Goal: Task Accomplishment & Management: Use online tool/utility

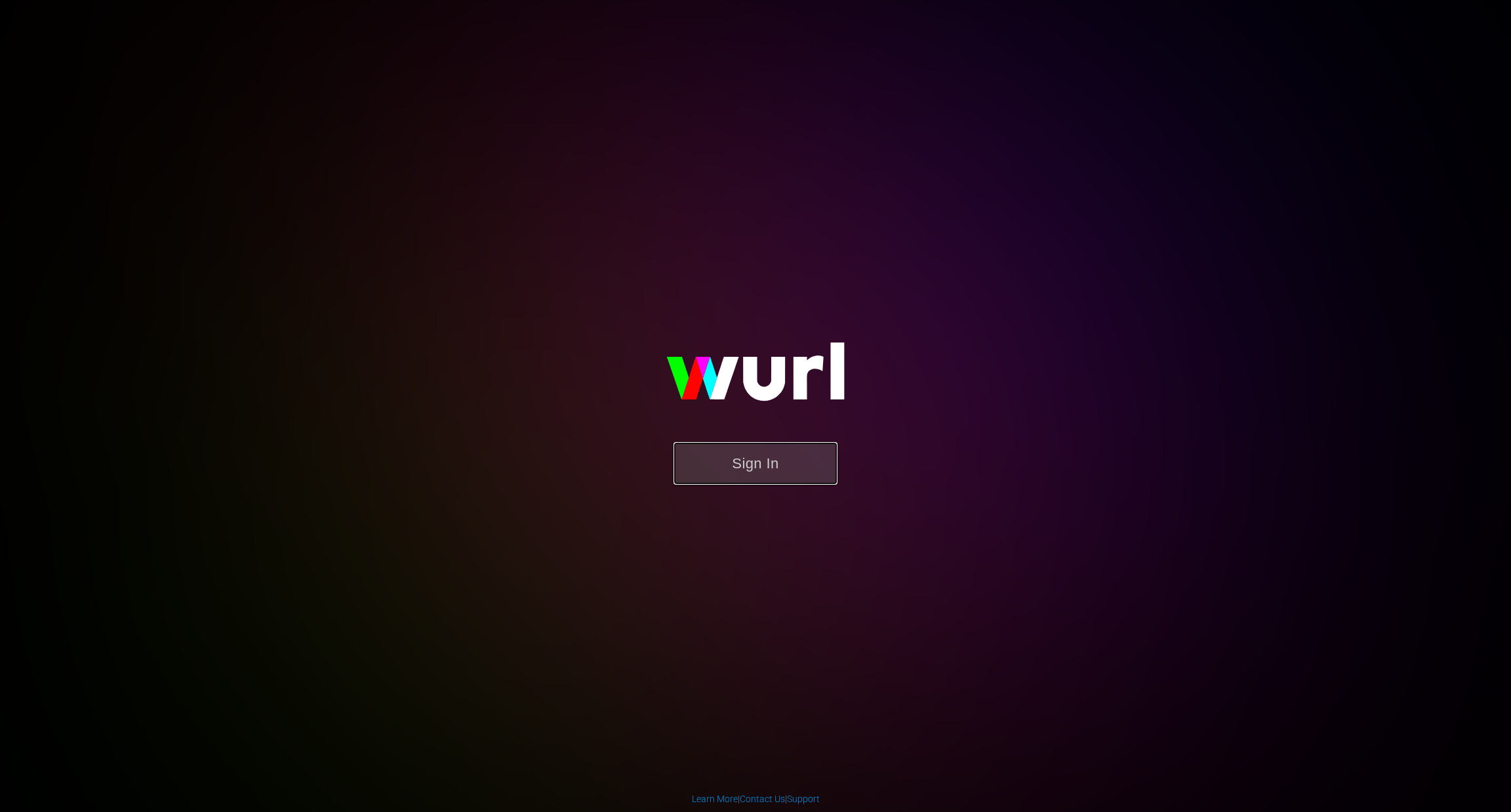
click at [742, 469] on button "Sign In" at bounding box center [756, 463] width 164 height 43
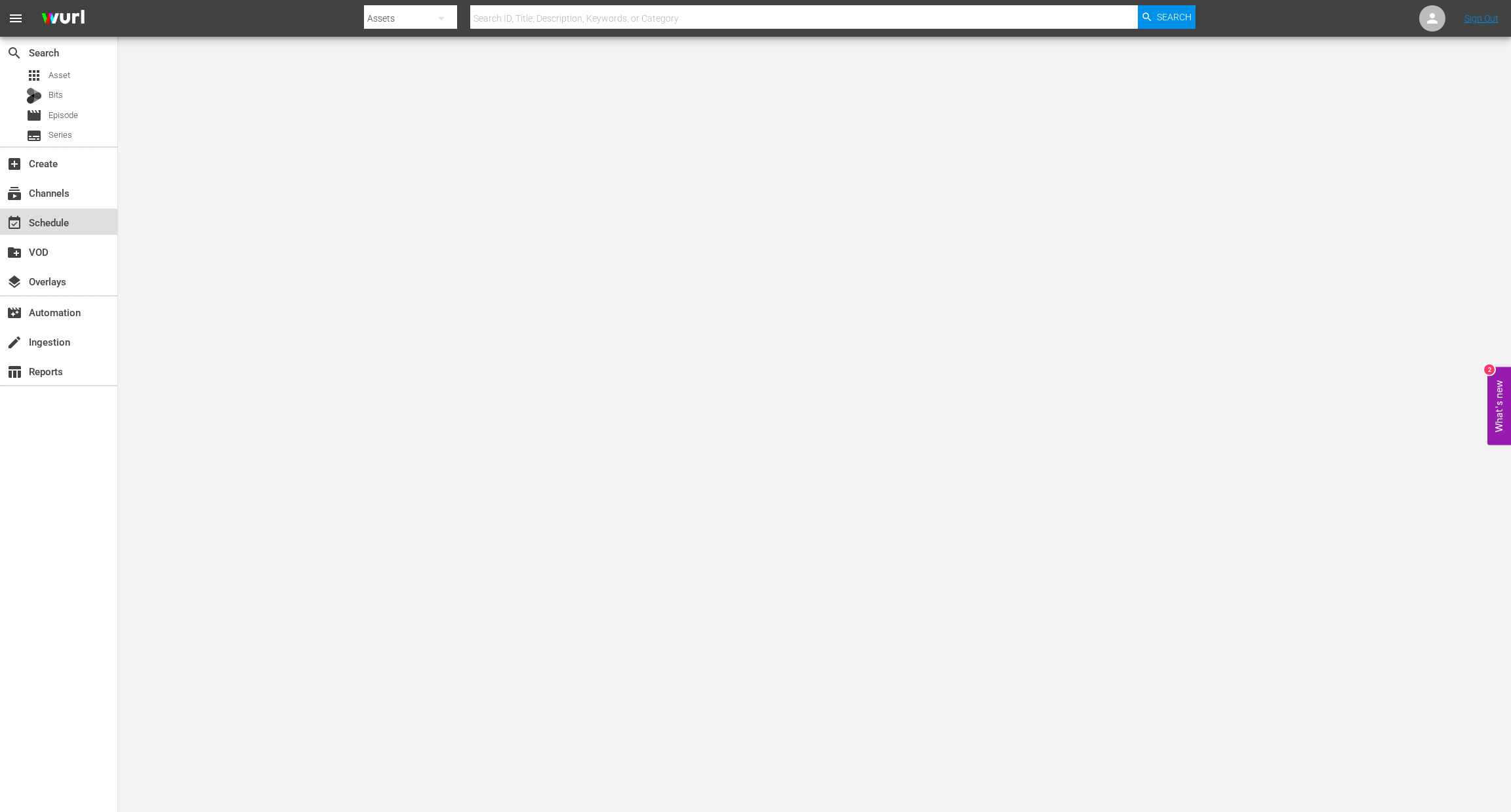
click at [59, 220] on div "event_available Schedule" at bounding box center [36, 220] width 73 height 12
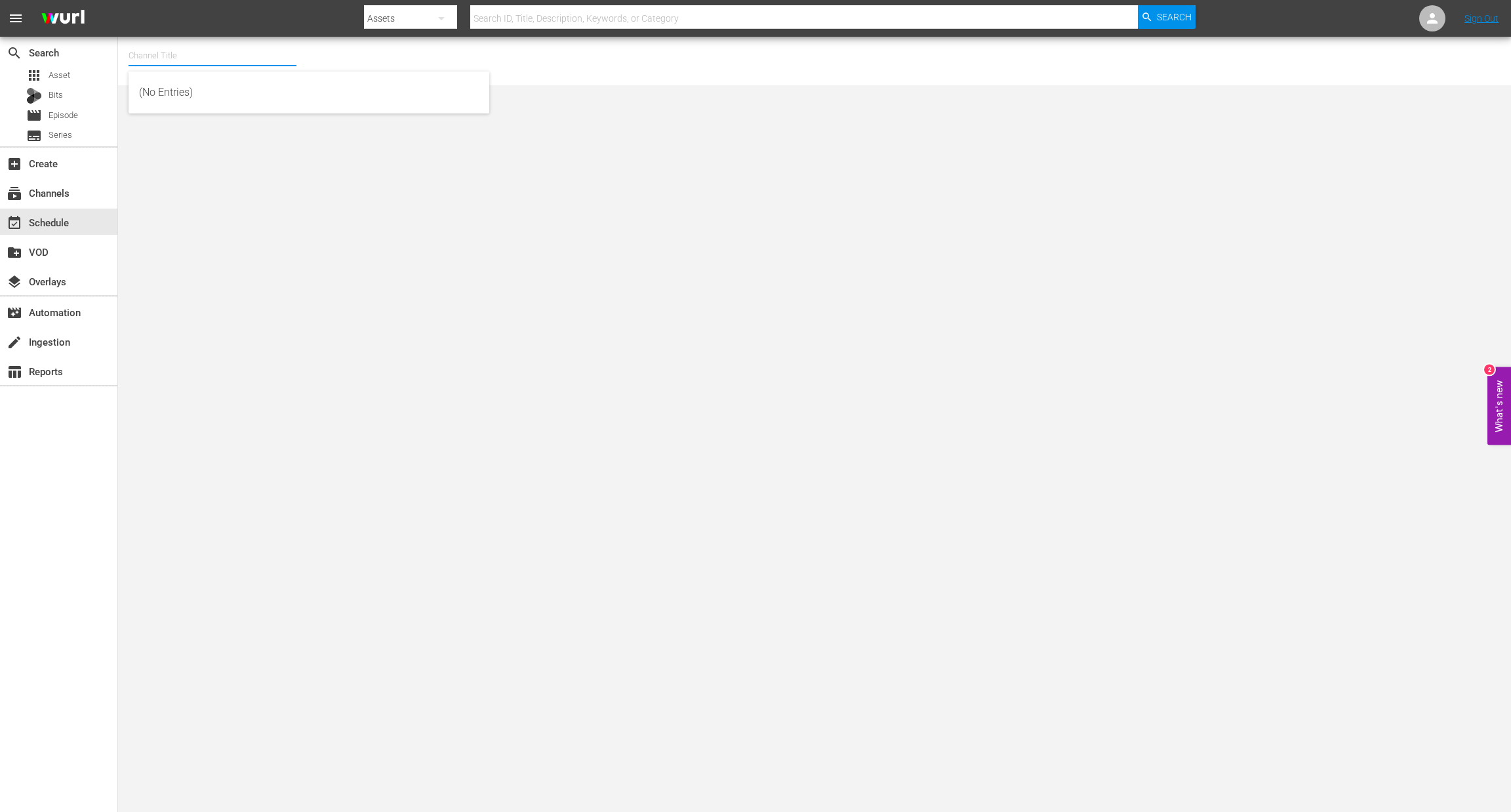
click at [203, 69] on input "text" at bounding box center [213, 55] width 168 height 31
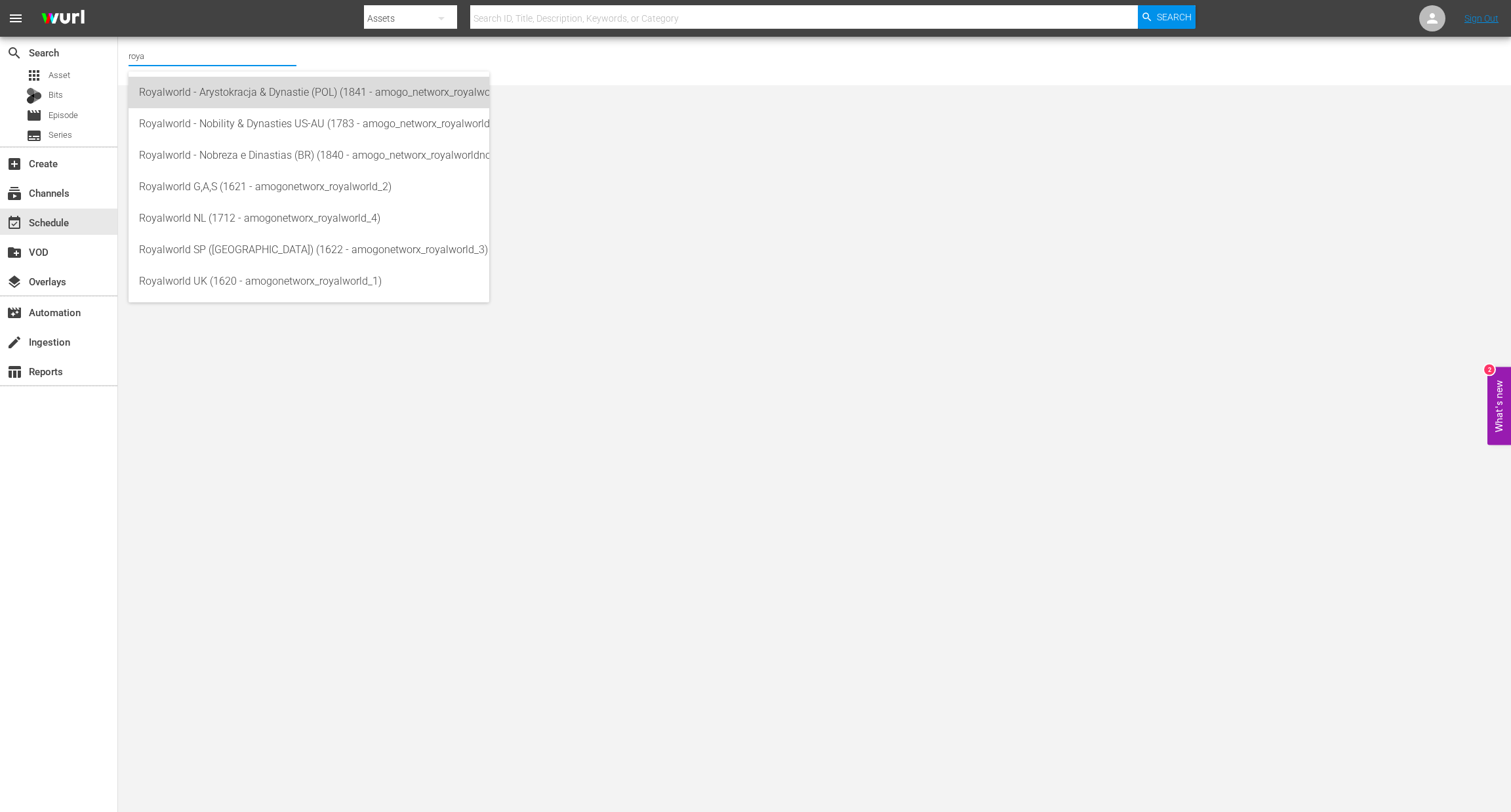
click at [227, 94] on div "Royalworld - Arystokracja & Dynastie (POL) (1841 - amogo_networx_royalworldarys…" at bounding box center [309, 92] width 340 height 31
type input "Royalworld - Arystokracja & Dynastie (POL) (1841 - amogo_networx_royalworldarys…"
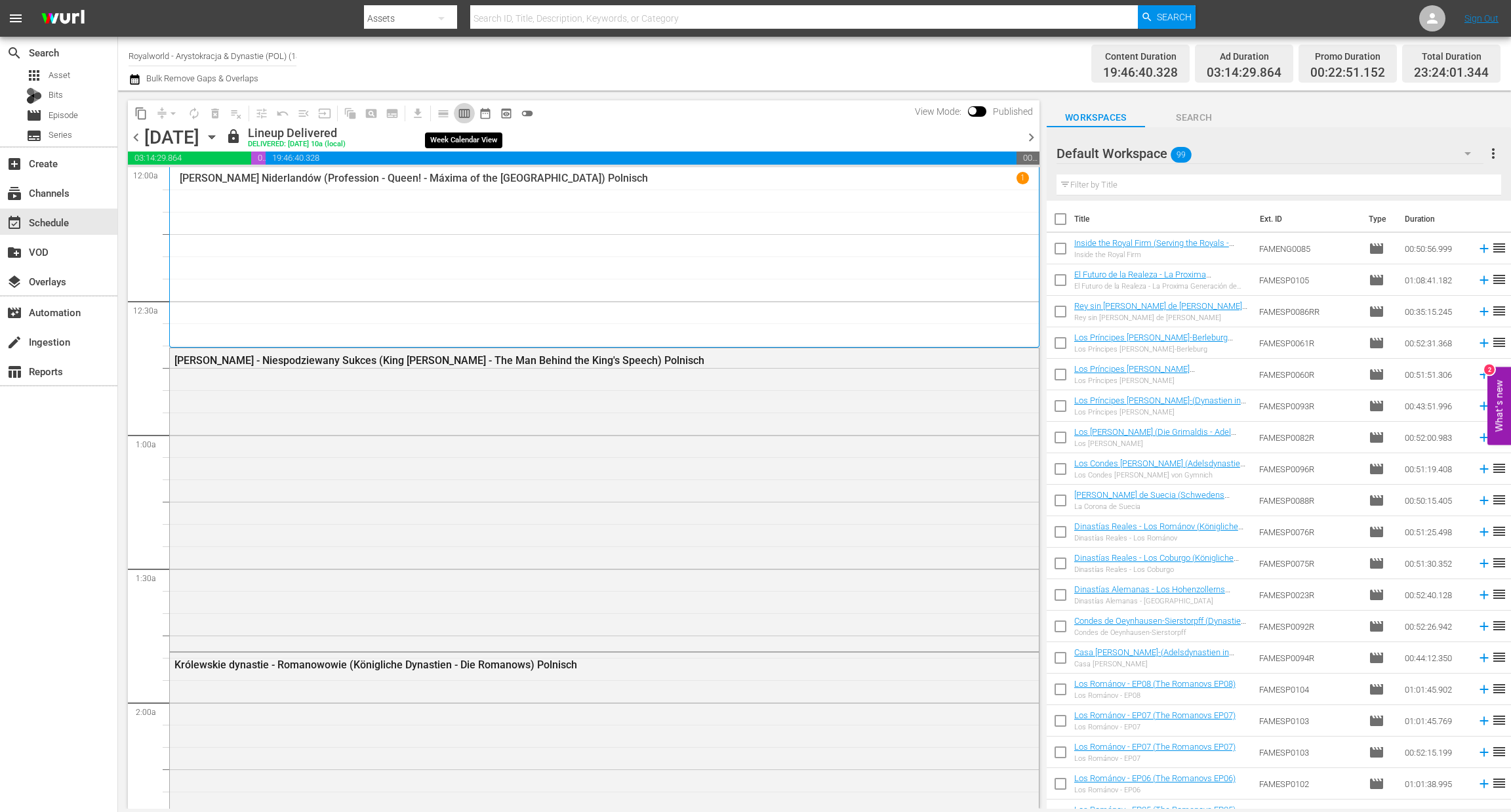
click at [469, 114] on span "calendar_view_week_outlined" at bounding box center [464, 113] width 13 height 13
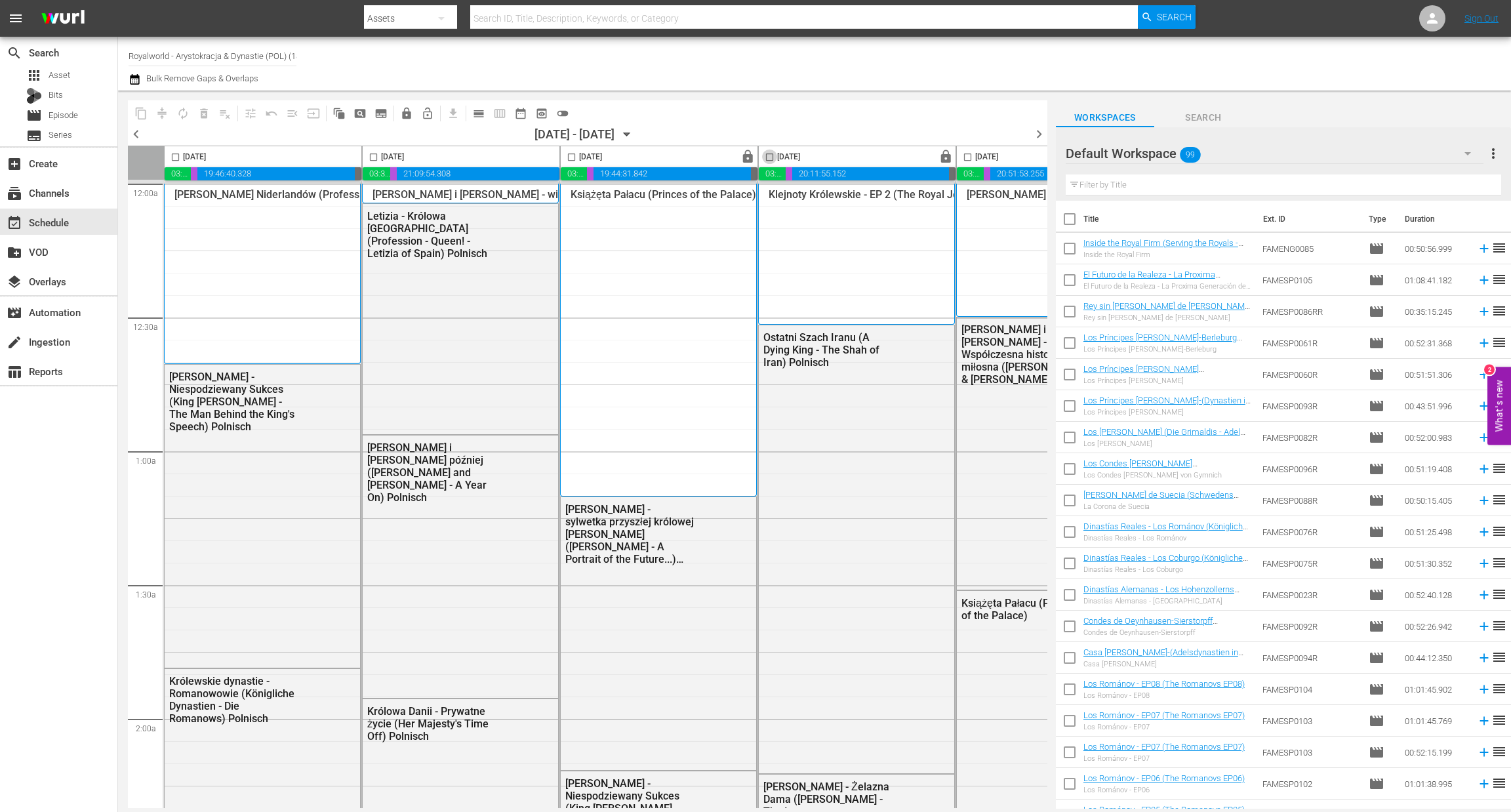
click at [770, 159] on input "checkbox" at bounding box center [770, 160] width 15 height 15
checkbox input "true"
click at [144, 115] on span "content_copy" at bounding box center [141, 113] width 13 height 13
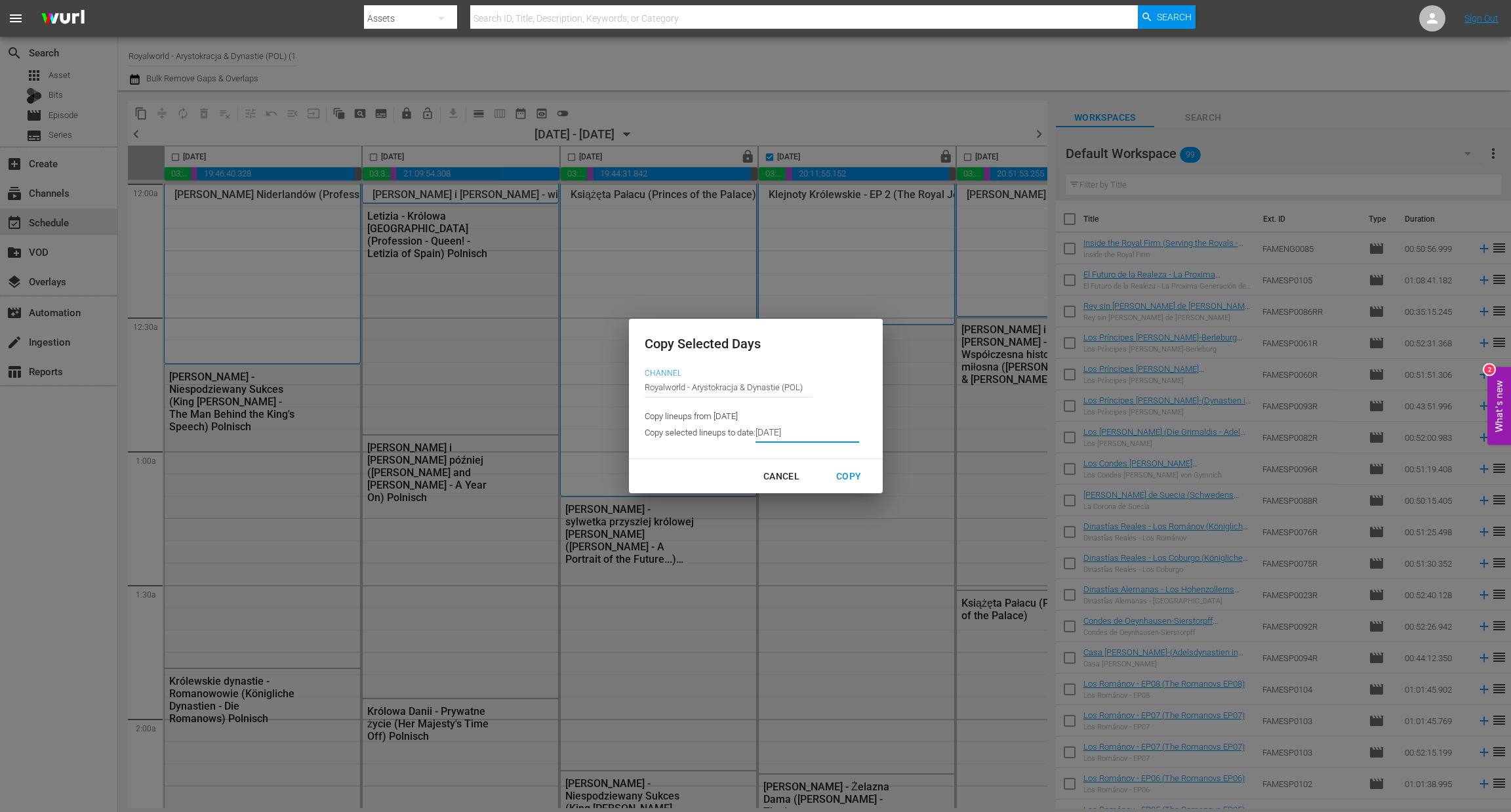
click at [793, 439] on input "8/27/2025" at bounding box center [807, 433] width 104 height 20
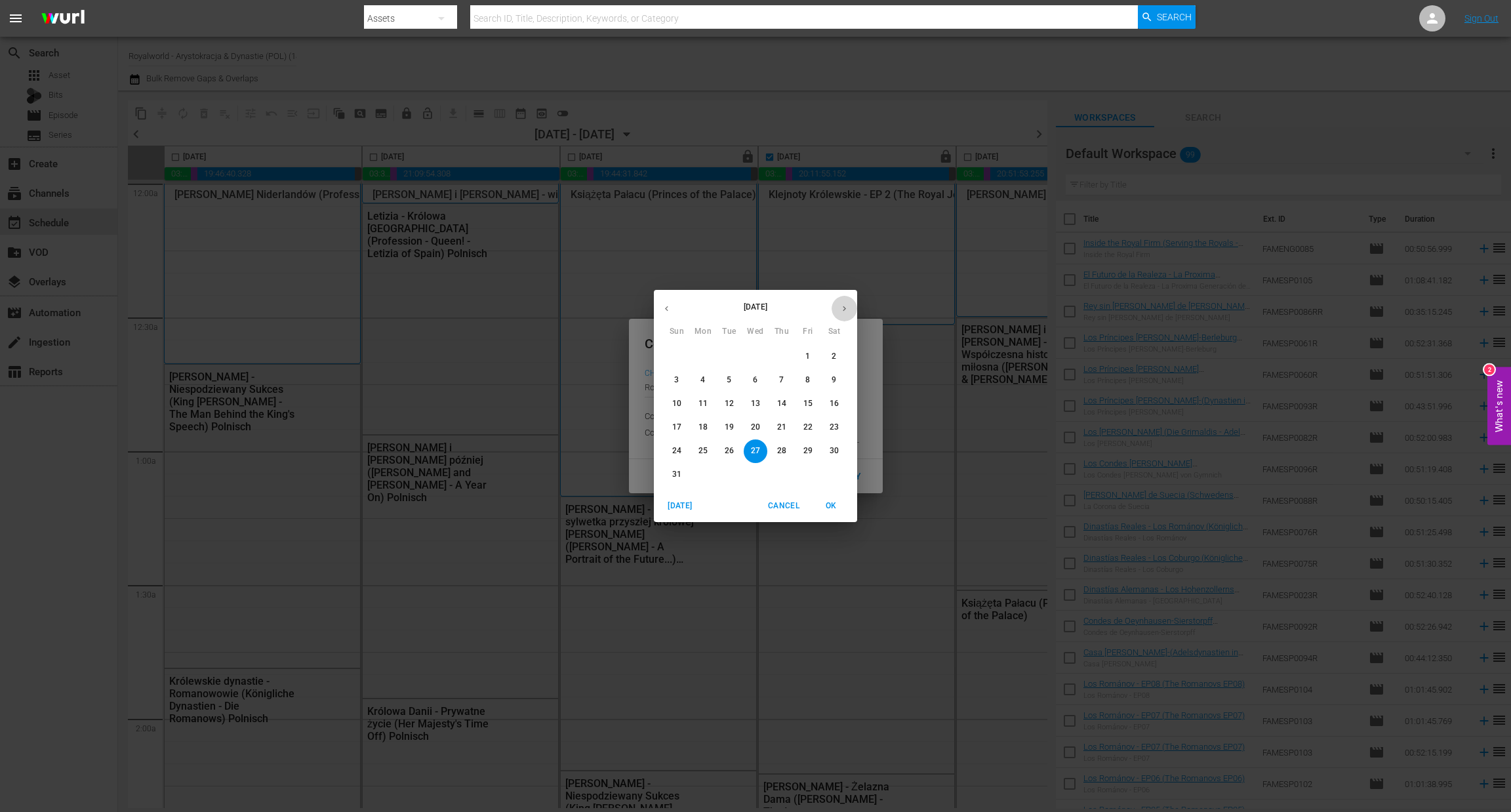
click at [844, 312] on icon "button" at bounding box center [844, 308] width 10 height 10
click at [702, 357] on p "1" at bounding box center [702, 357] width 5 height 11
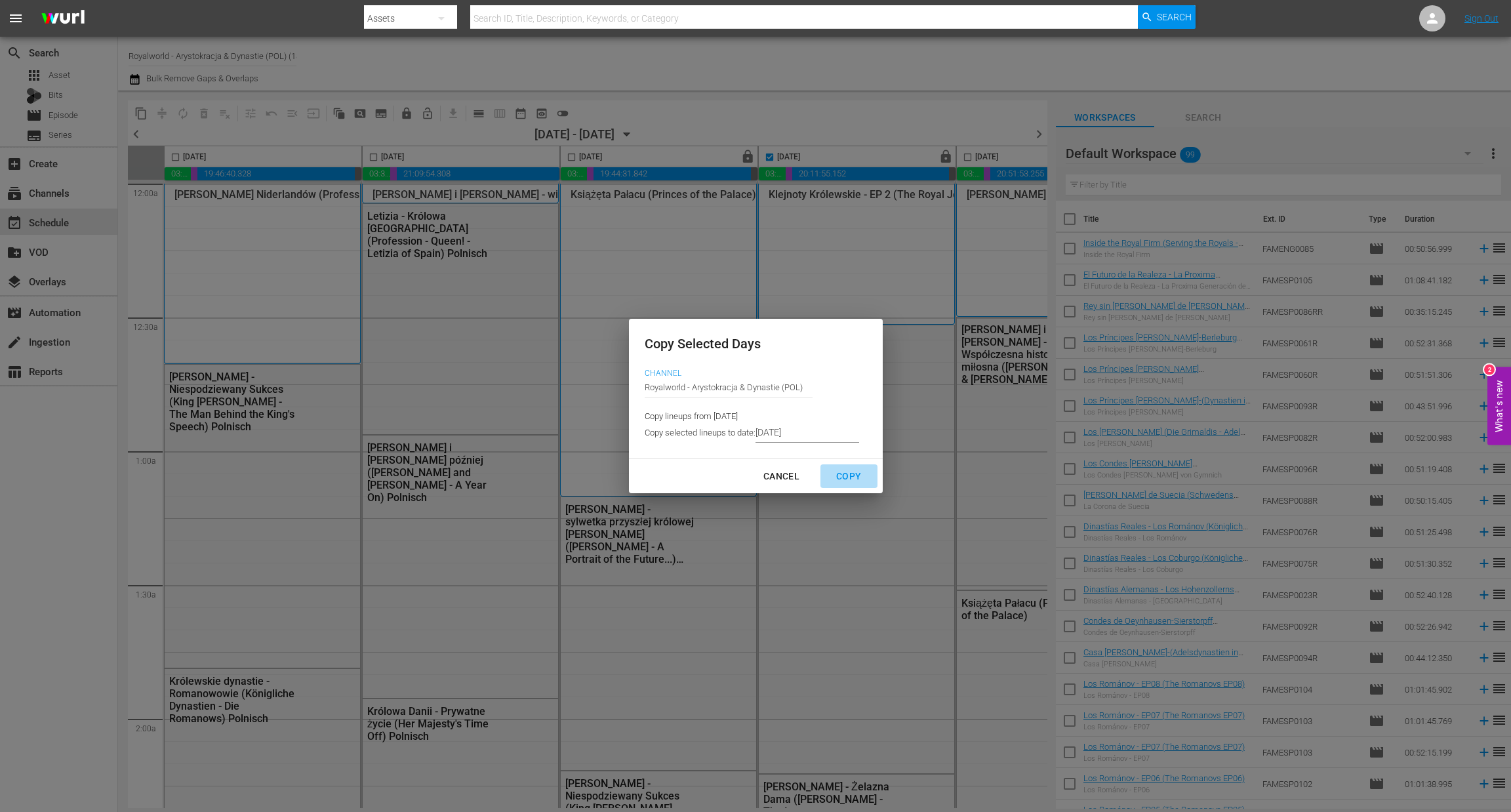
click at [847, 476] on div "Copy" at bounding box center [849, 476] width 46 height 16
type input "8/30/2025"
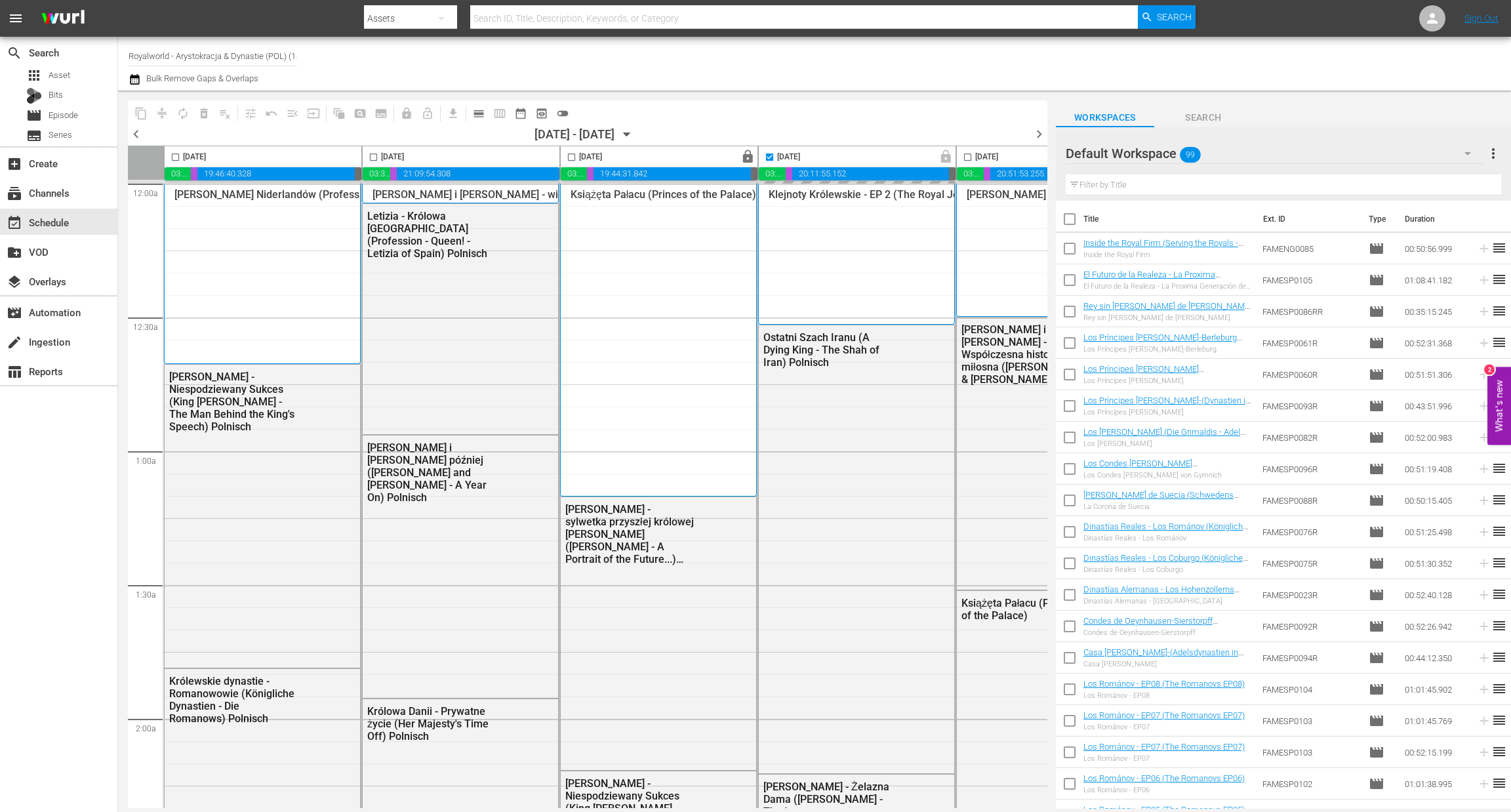
checkbox input "false"
